Goal: Obtain resource: Download file/media

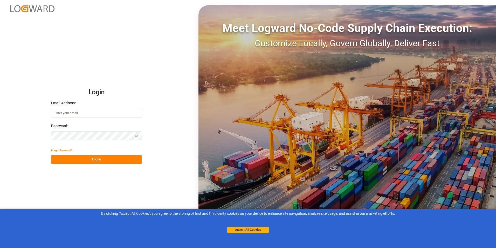
type input "michael.breed@leschaco.com"
click at [94, 157] on button "Log In" at bounding box center [96, 159] width 91 height 9
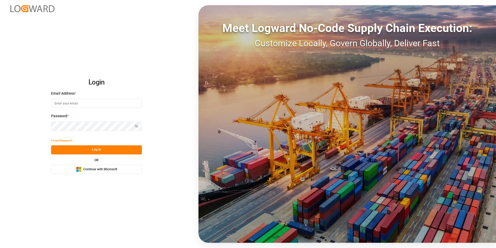
type input "[PERSON_NAME][EMAIL_ADDRESS][DOMAIN_NAME]"
click at [95, 150] on button "Log In" at bounding box center [96, 149] width 91 height 9
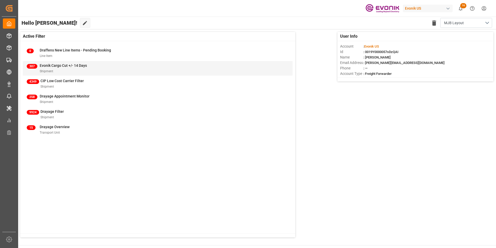
click at [62, 65] on span "Evonik Cargo Cut +/- 14 Days" at bounding box center [63, 65] width 47 height 4
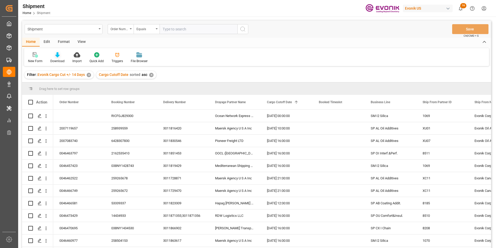
click at [57, 54] on icon at bounding box center [57, 54] width 4 height 5
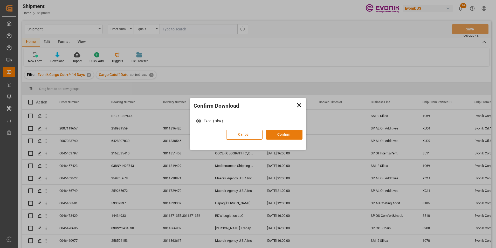
click at [282, 134] on button "Confirm" at bounding box center [284, 134] width 36 height 10
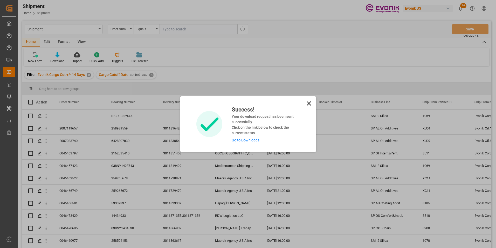
click at [247, 140] on link "Go to Downloads" at bounding box center [246, 140] width 28 height 4
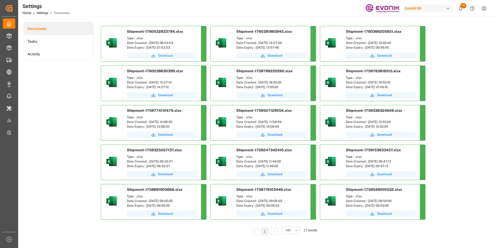
click at [164, 54] on span "Download" at bounding box center [165, 55] width 15 height 5
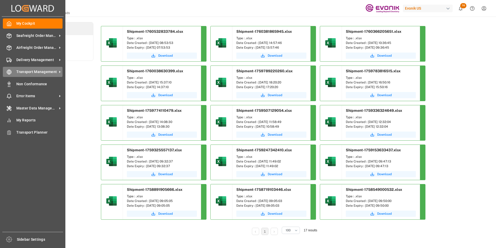
click at [37, 69] on div "Transport Management Transport Management" at bounding box center [33, 72] width 60 height 10
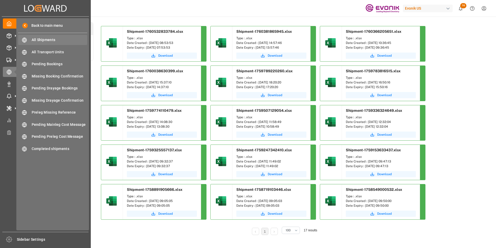
click at [42, 39] on span "All Shipments" at bounding box center [60, 39] width 56 height 5
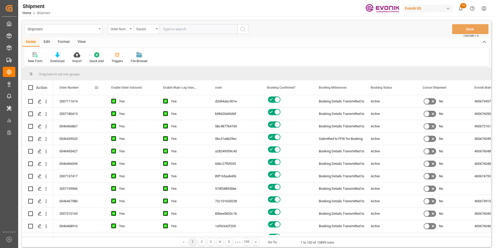
click at [96, 87] on span at bounding box center [96, 87] width 5 height 5
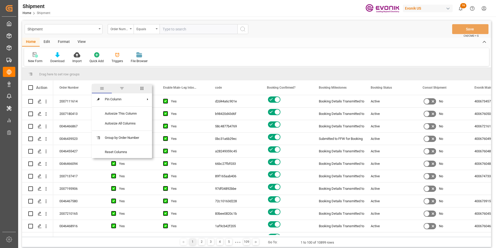
click at [144, 87] on span "columns" at bounding box center [142, 88] width 5 height 5
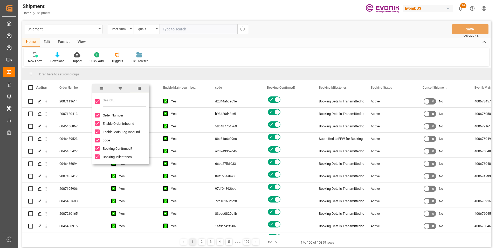
click at [98, 100] on input "Toggle Select All Columns" at bounding box center [97, 101] width 5 height 5
checkbox input "false"
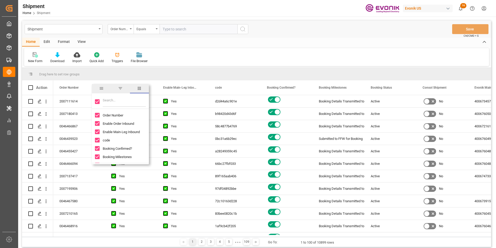
checkbox input "false"
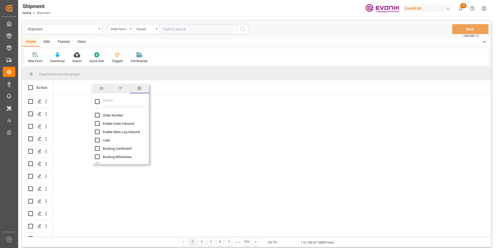
click at [97, 114] on input "Order Number column toggle visibility (hidden)" at bounding box center [97, 115] width 5 height 5
checkbox input "true"
checkbox input "false"
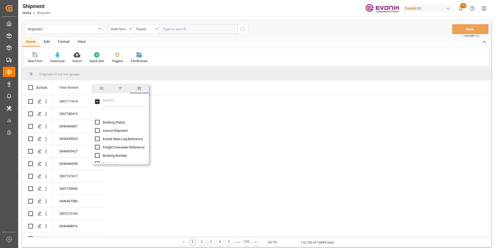
scroll to position [52, 0]
click at [96, 138] on input "Freight Forwarder Reference column toggle visibility (hidden)" at bounding box center [97, 137] width 5 height 5
checkbox input "true"
click at [97, 145] on input "Booking Number column toggle visibility (hidden)" at bounding box center [97, 146] width 5 height 5
checkbox input "true"
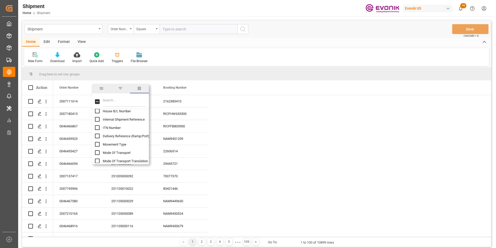
scroll to position [130, 0]
click at [98, 134] on input "Mode Of Transport Translation column toggle visibility (hidden)" at bounding box center [97, 134] width 5 height 5
checkbox input "true"
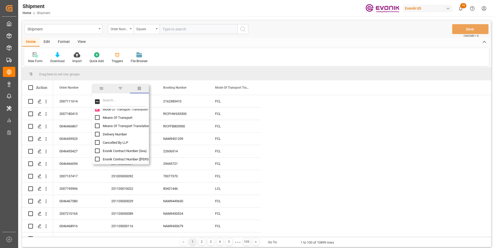
scroll to position [156, 0]
click at [97, 133] on input "Delivery Number column toggle visibility (hidden)" at bounding box center [97, 133] width 5 height 5
checkbox input "true"
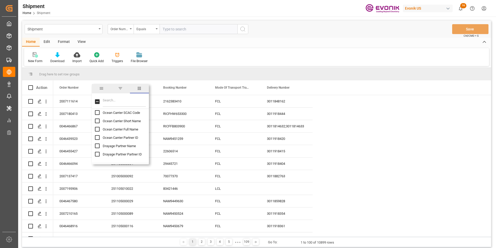
scroll to position [285, 0]
click at [97, 127] on input "Ocean Carrier Short Name column toggle visibility (hidden)" at bounding box center [97, 128] width 5 height 5
checkbox input "true"
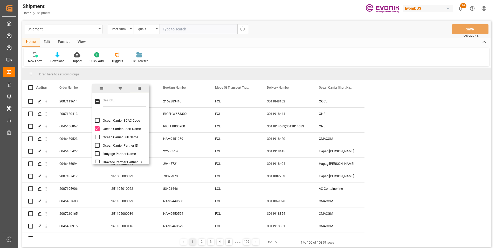
scroll to position [311, 0]
click at [97, 127] on input "Drayage Partner Name column toggle visibility (hidden)" at bounding box center [97, 127] width 5 height 5
checkbox input "true"
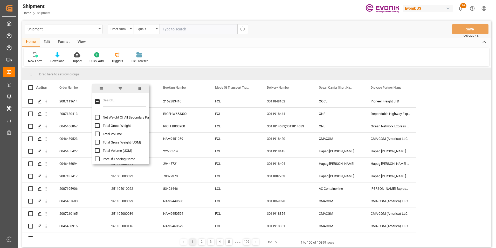
scroll to position [389, 0]
click at [97, 131] on input "Port Of Loading Name column toggle visibility (hidden)" at bounding box center [97, 132] width 5 height 5
checkbox input "true"
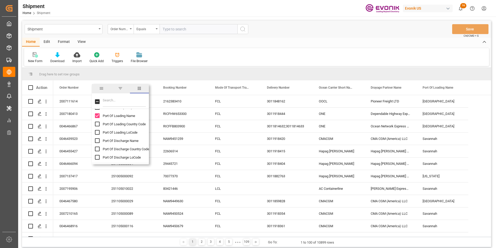
scroll to position [415, 0]
click at [96, 131] on input "Port Of Discharge Name column toggle visibility (hidden)" at bounding box center [97, 131] width 5 height 5
checkbox input "true"
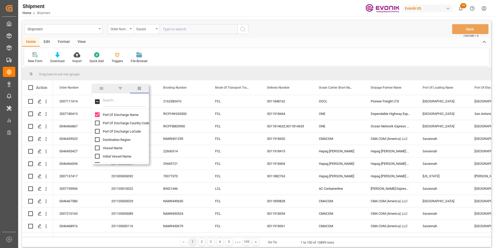
scroll to position [441, 0]
click at [97, 113] on input "Port Of Discharge Country Code column toggle visibility (hidden)" at bounding box center [97, 114] width 5 height 5
checkbox input "true"
click at [97, 145] on input "Estimated Time Of Departure (ETD) column toggle visibility (hidden)" at bounding box center [97, 145] width 5 height 5
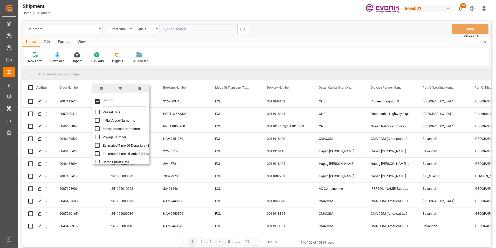
checkbox input "true"
click at [97, 127] on input "Estimated Time Of Arrival (ETA) column toggle visibility (hidden)" at bounding box center [97, 127] width 5 height 5
checkbox input "true"
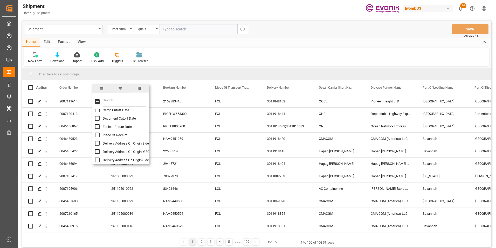
click at [97, 134] on input "Place Of Receipt column toggle visibility (hidden)" at bounding box center [97, 134] width 5 height 5
checkbox input "true"
click at [97, 147] on input "Ultimate Country Of Destination column toggle visibility (hidden)" at bounding box center [97, 146] width 5 height 5
checkbox input "true"
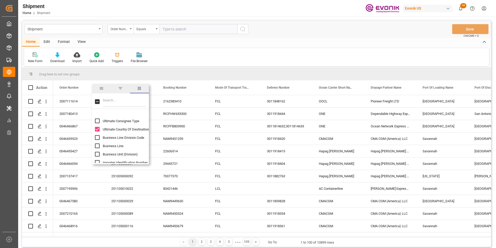
scroll to position [908, 0]
click at [97, 135] on input "Business Line column toggle visibility (hidden)" at bounding box center [97, 136] width 5 height 5
checkbox input "true"
click at [98, 123] on input "Ship From Partner ID column toggle visibility (hidden)" at bounding box center [97, 123] width 5 height 5
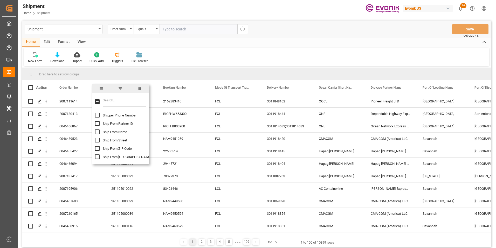
checkbox input "true"
click at [98, 132] on input "Ship From Name column toggle visibility (hidden)" at bounding box center [97, 131] width 5 height 5
checkbox input "true"
click at [98, 157] on input "Ship From City column toggle visibility (hidden)" at bounding box center [97, 156] width 5 height 5
checkbox input "true"
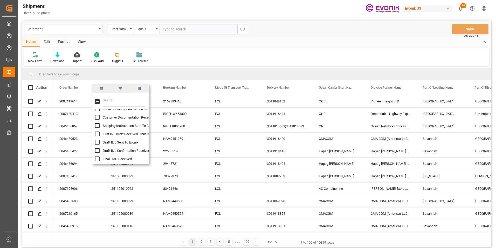
scroll to position [1842, 0]
click at [96, 157] on input "ATD (carrier) column toggle visibility (hidden)" at bounding box center [97, 157] width 5 height 5
checkbox input "true"
click at [97, 134] on input "All Deliveries PGI column toggle visibility (hidden)" at bounding box center [97, 134] width 5 height 5
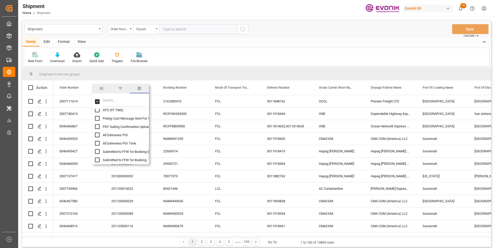
checkbox input "true"
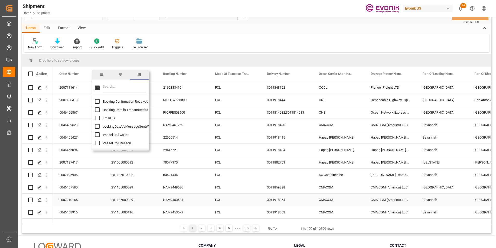
scroll to position [0, 0]
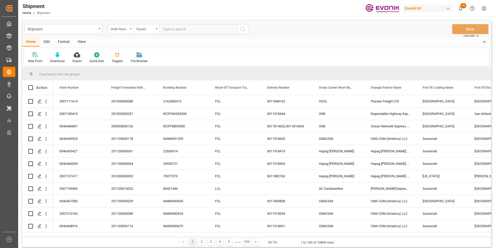
click at [226, 53] on div "New Form Download Import Quick Add Triggers File Browser" at bounding box center [256, 57] width 465 height 18
click at [53, 54] on div at bounding box center [57, 54] width 14 height 5
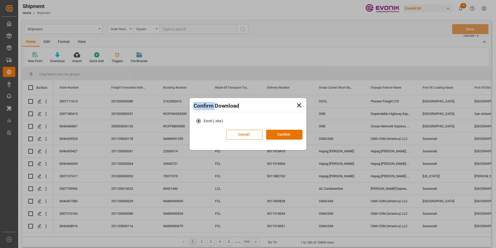
click at [54, 54] on div "Confirm Download Excel (.xlsx) Cancel Confirm" at bounding box center [248, 124] width 496 height 248
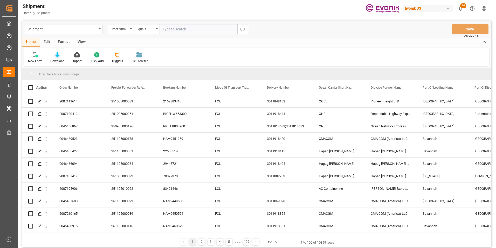
drag, startPoint x: 55, startPoint y: 54, endPoint x: 59, endPoint y: 55, distance: 4.7
click at [59, 55] on icon at bounding box center [57, 54] width 4 height 5
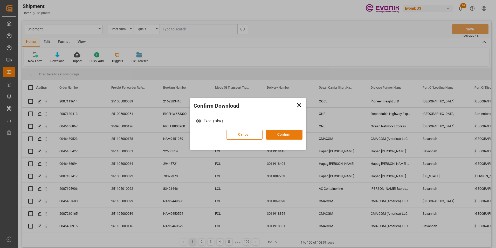
click at [289, 133] on button "Confirm" at bounding box center [284, 134] width 36 height 10
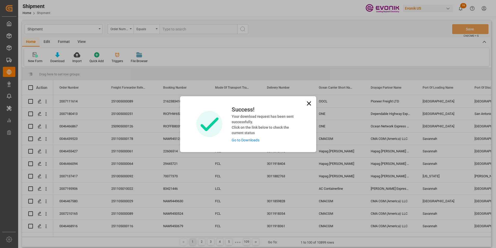
click at [248, 139] on link "Go to Downloads" at bounding box center [246, 140] width 28 height 4
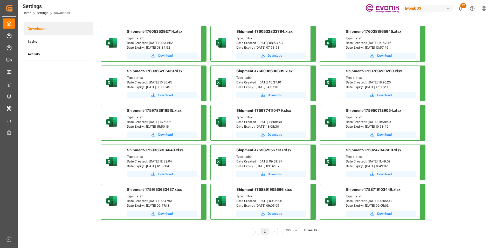
click at [166, 54] on span "Download" at bounding box center [165, 55] width 15 height 5
